Goal: Find specific page/section: Find specific page/section

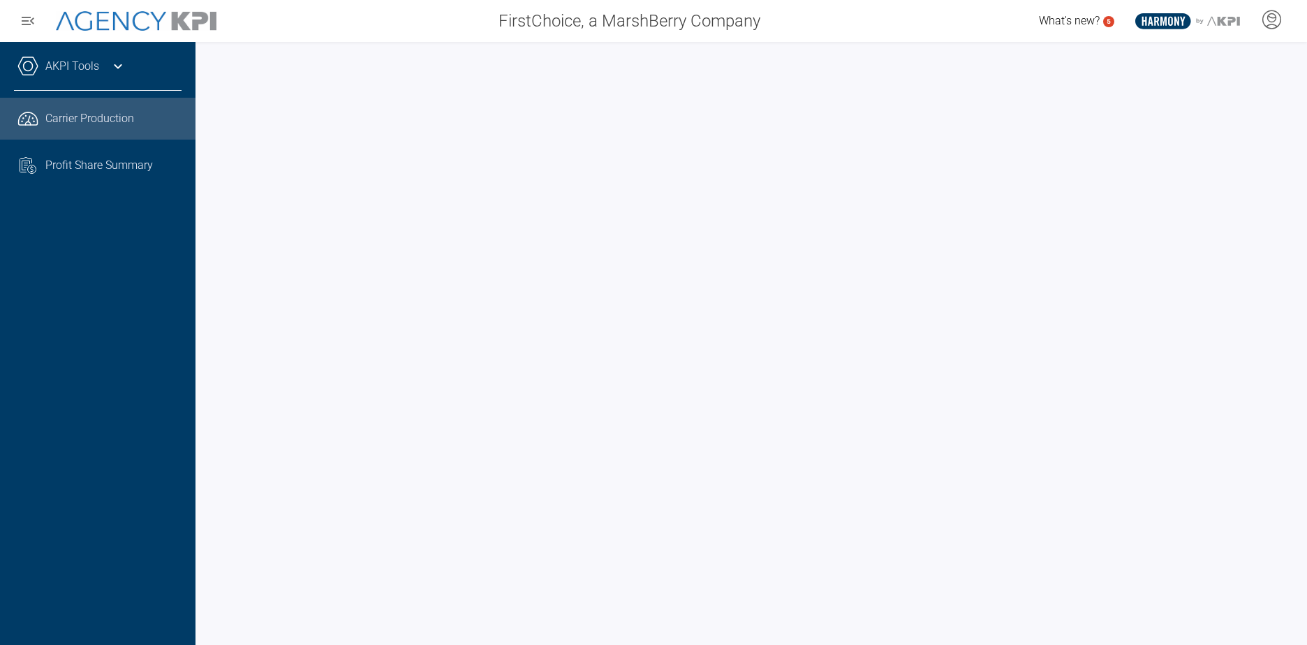
click at [118, 72] on icon at bounding box center [118, 66] width 17 height 17
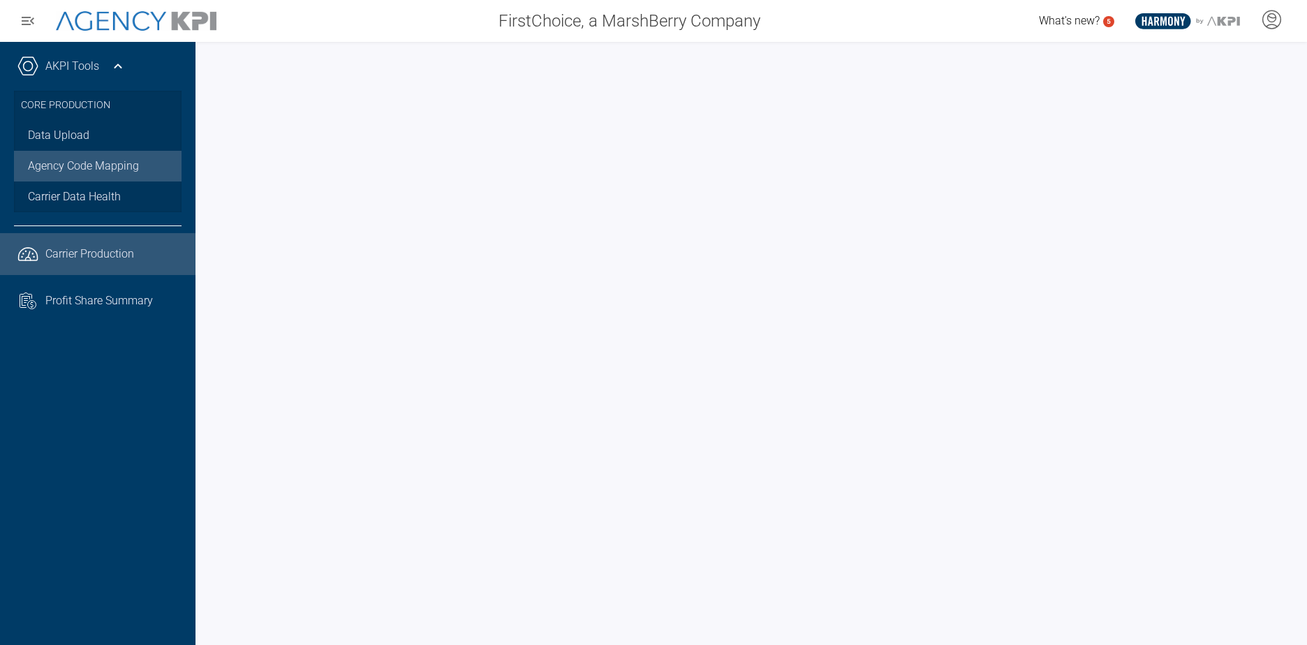
click at [115, 168] on link "Agency Code Mapping" at bounding box center [98, 166] width 168 height 31
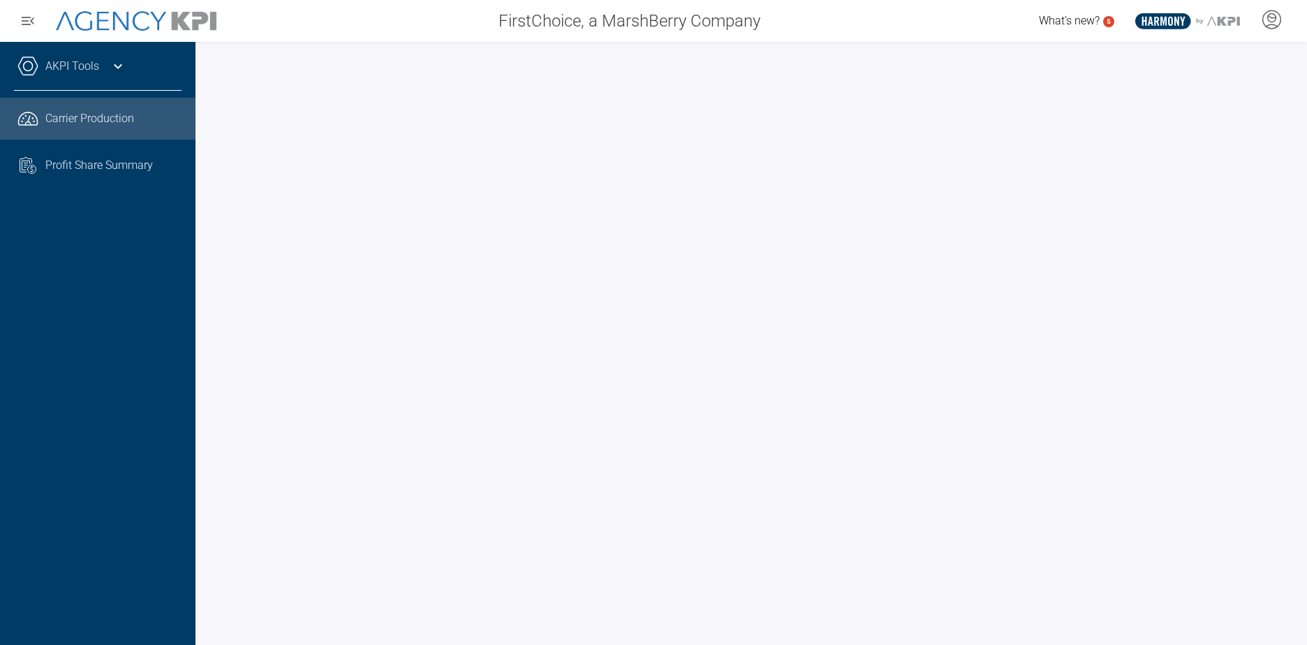
click at [101, 81] on div "AKPI Tools" at bounding box center [98, 73] width 168 height 35
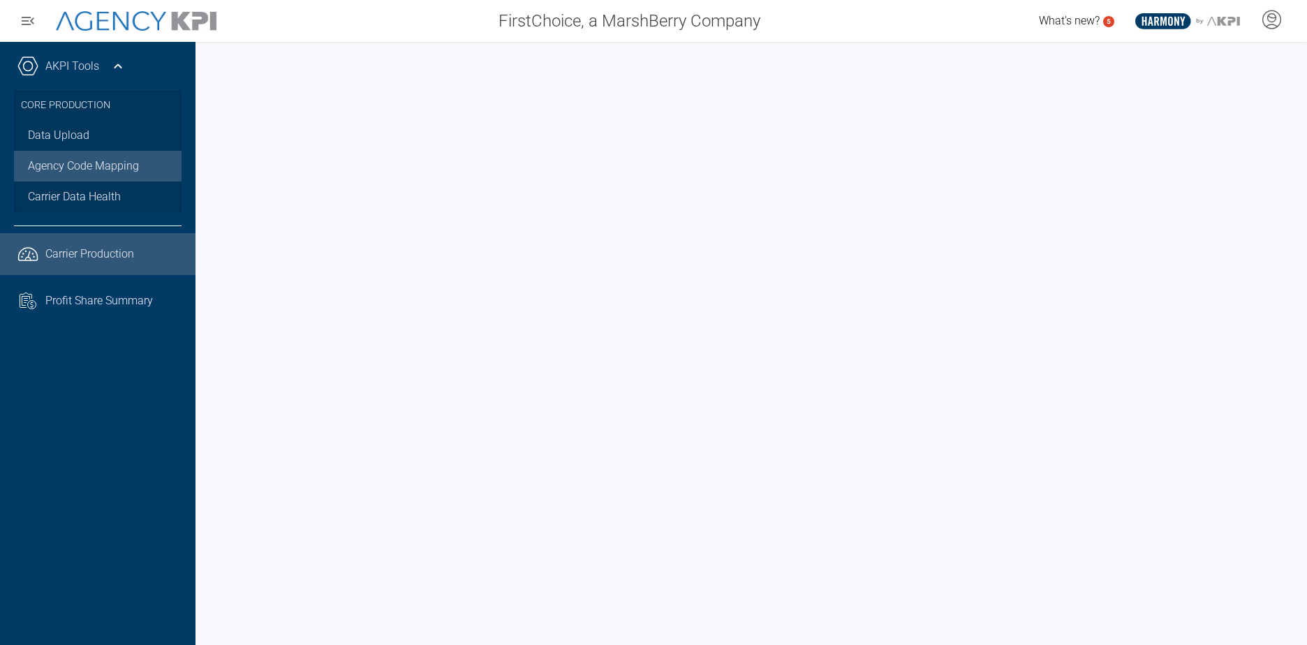
click at [109, 174] on link "Agency Code Mapping" at bounding box center [98, 166] width 168 height 31
